Goal: Find specific page/section: Locate a particular part of the current website

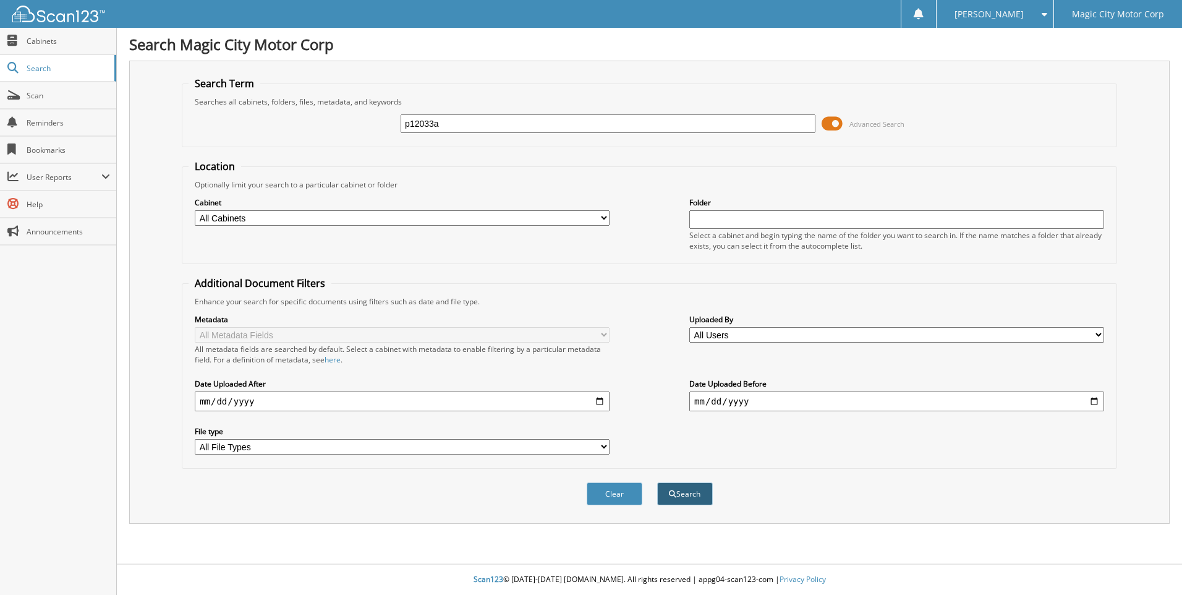
type input "p12033a"
click at [666, 494] on button "Search" at bounding box center [685, 493] width 56 height 23
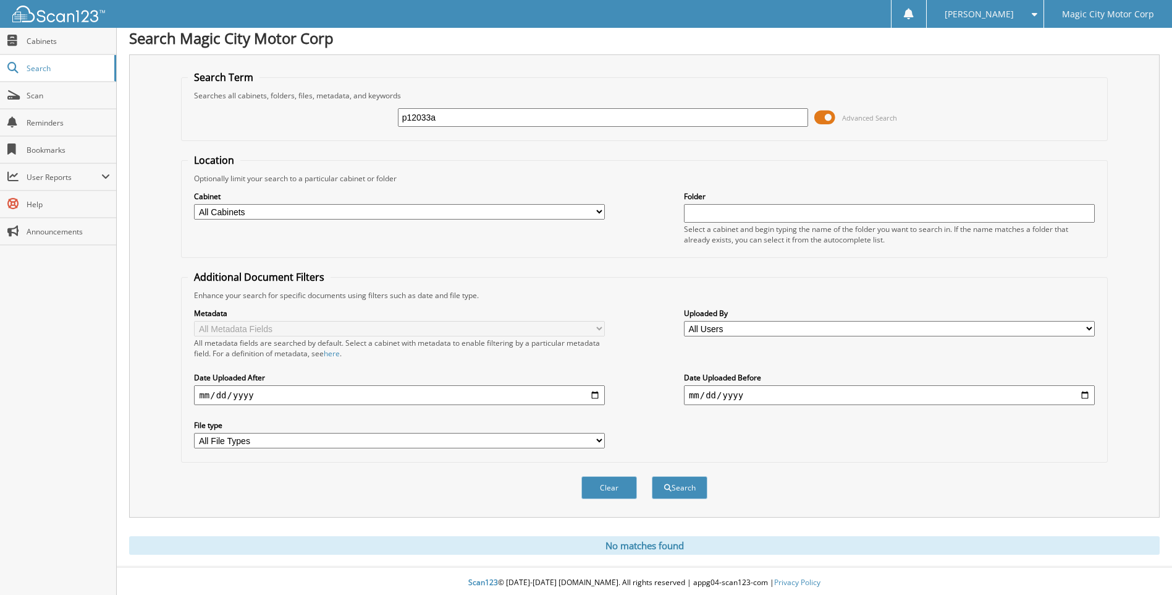
scroll to position [10, 0]
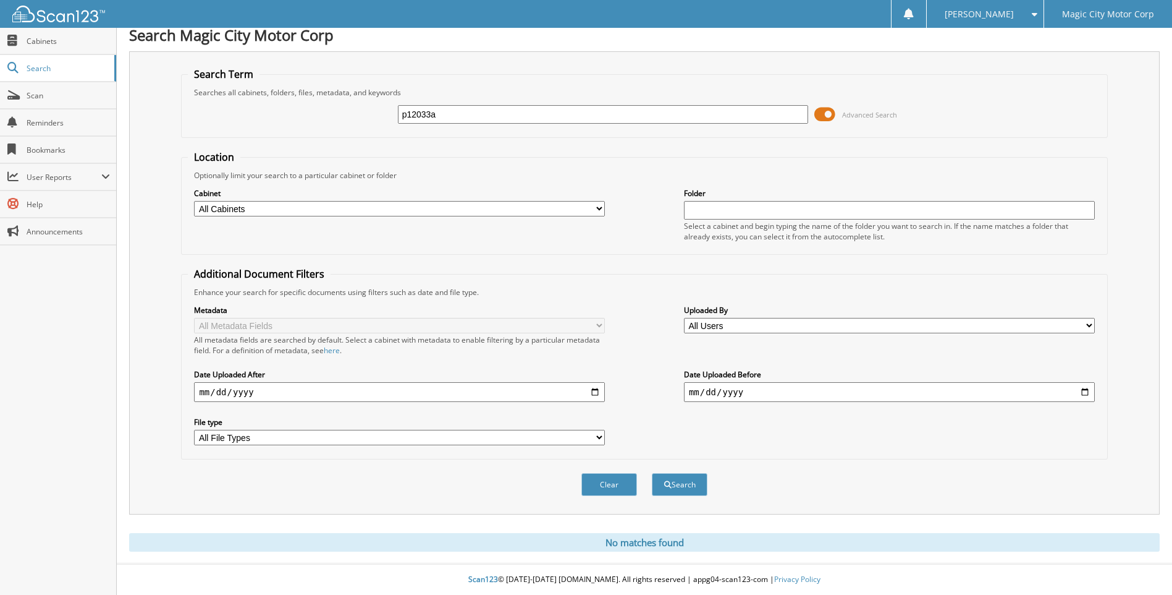
click at [423, 112] on input "p12033a" at bounding box center [603, 114] width 411 height 19
click at [430, 111] on input "p12233a" at bounding box center [603, 114] width 411 height 19
type input "p12230a"
click at [652, 473] on button "Search" at bounding box center [680, 484] width 56 height 23
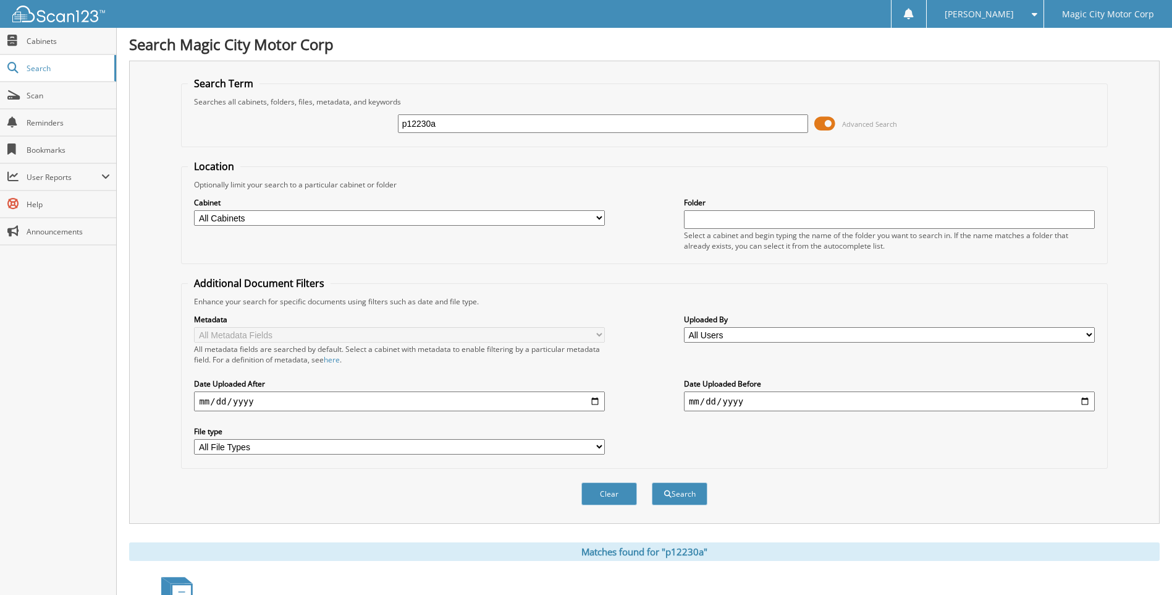
scroll to position [96, 0]
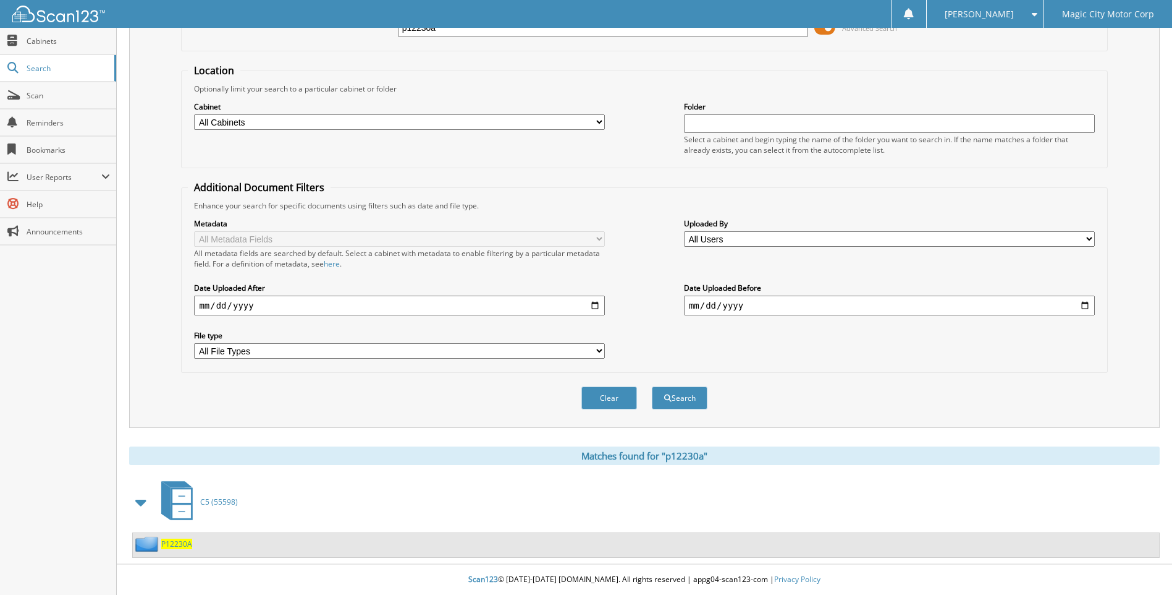
click at [175, 540] on span "P12230A" at bounding box center [176, 543] width 31 height 11
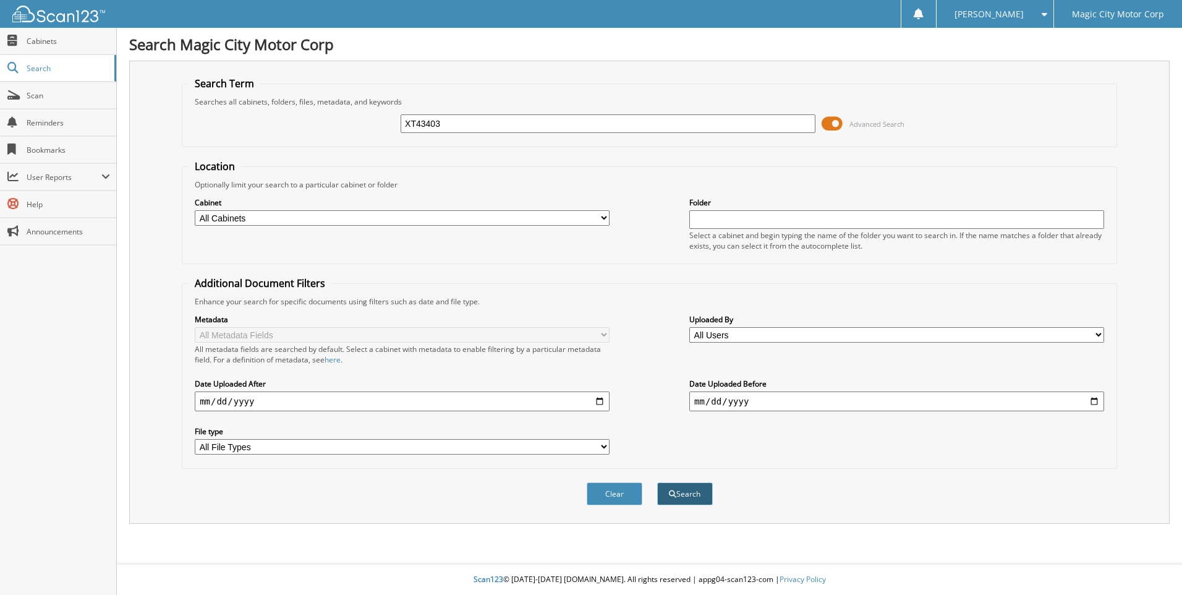
type input "XT43403"
click at [677, 500] on button "Search" at bounding box center [685, 493] width 56 height 23
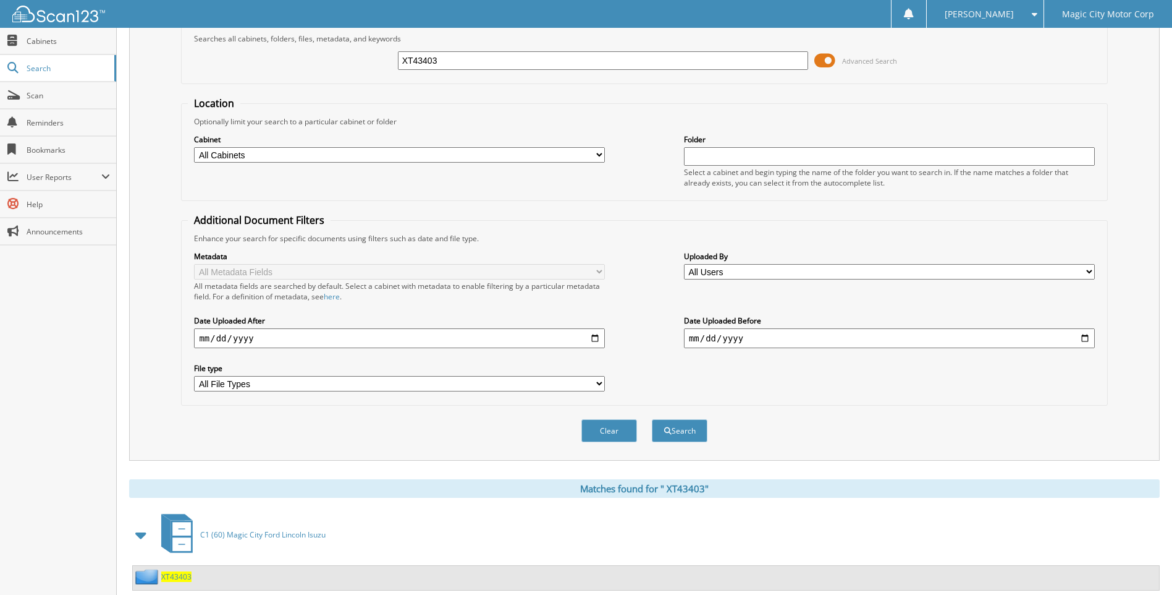
scroll to position [96, 0]
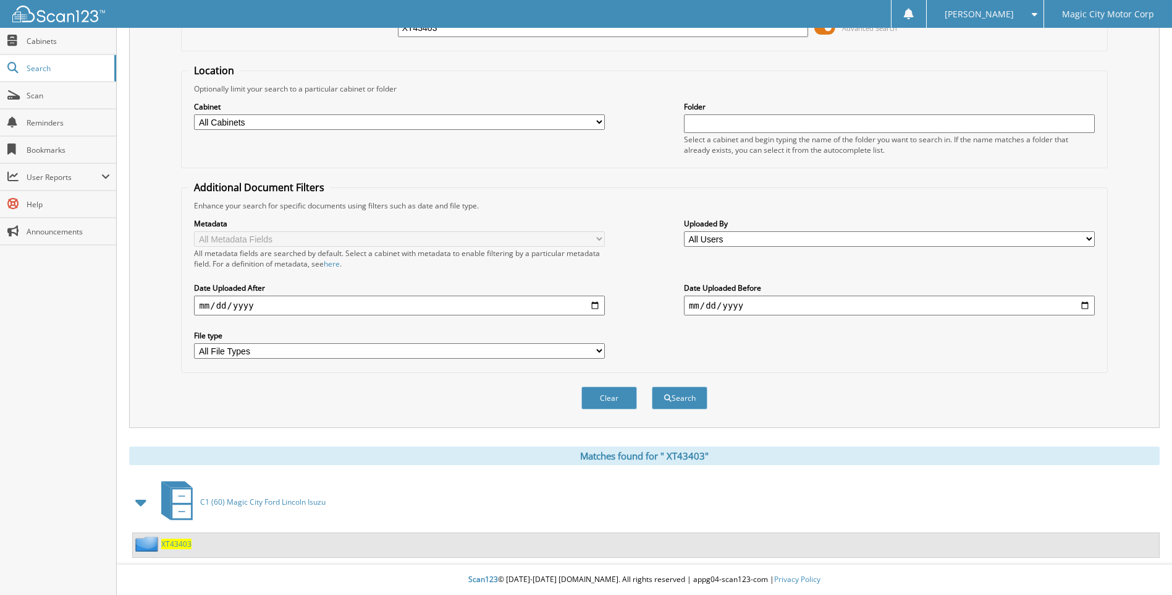
click at [181, 547] on span "X T 4 3 4 0 3" at bounding box center [176, 543] width 30 height 11
